Goal: Find specific page/section: Find specific page/section

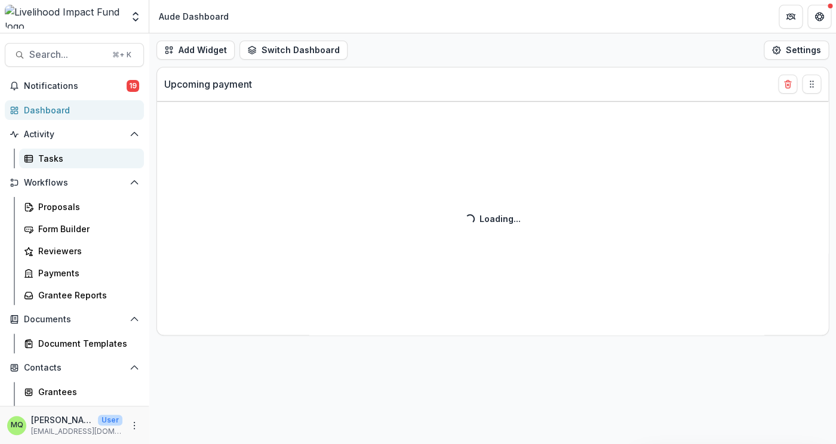
click at [57, 161] on div "Tasks" at bounding box center [86, 158] width 96 height 13
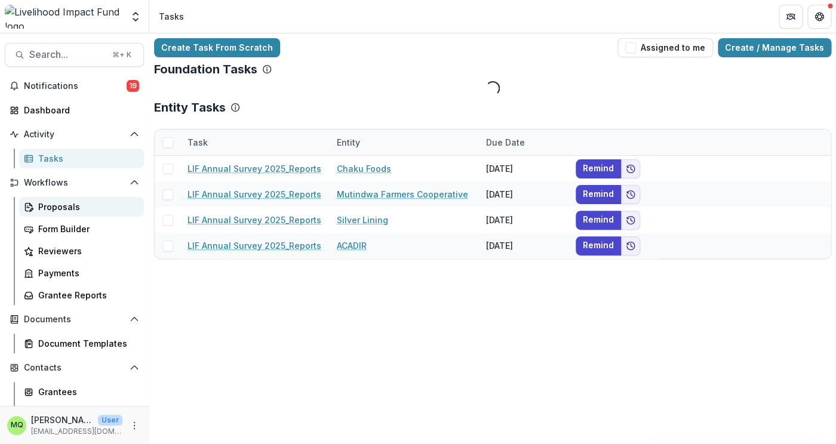
click at [118, 208] on div "Proposals" at bounding box center [86, 207] width 96 height 13
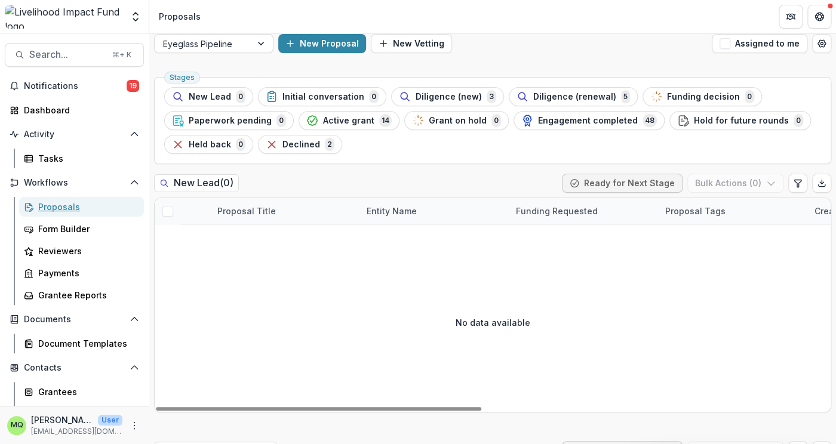
scroll to position [5, 0]
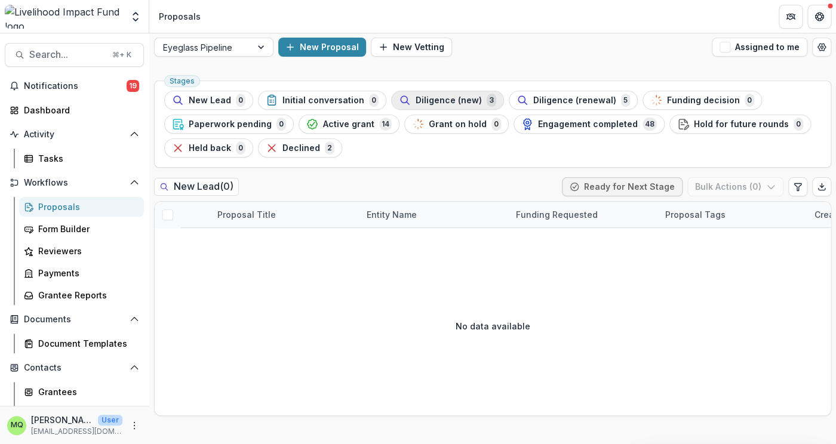
click at [423, 96] on span "Diligence (new)" at bounding box center [449, 101] width 66 height 10
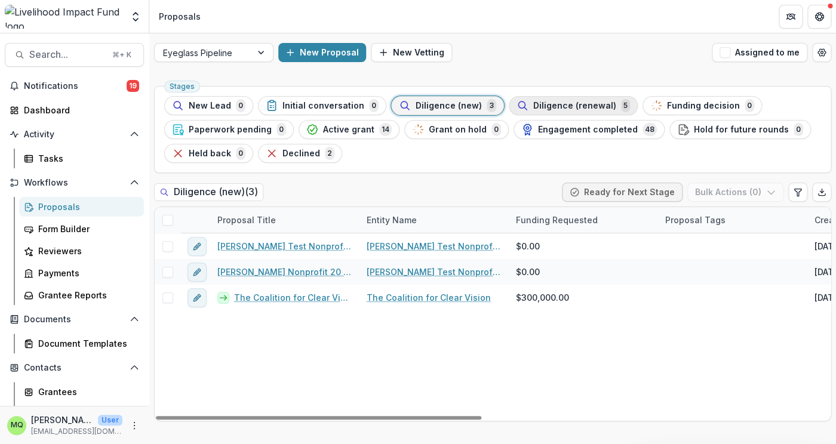
click at [584, 108] on span "Diligence (renewal)" at bounding box center [574, 106] width 83 height 10
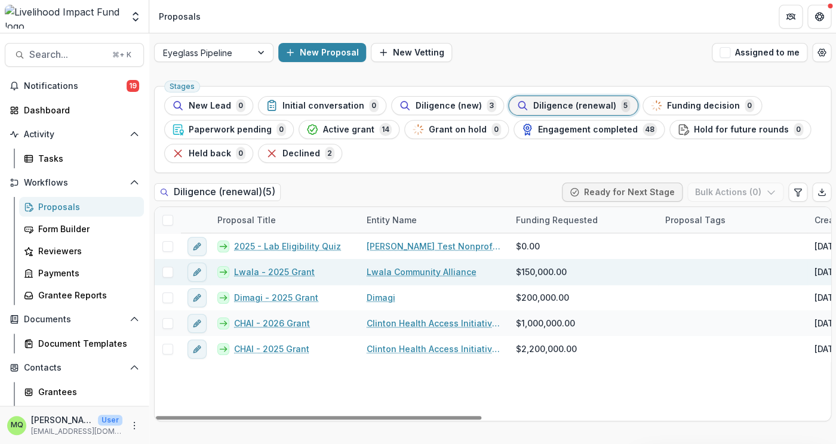
click at [290, 274] on link "Lwala - 2025 Grant" at bounding box center [274, 272] width 81 height 13
